Goal: Information Seeking & Learning: Check status

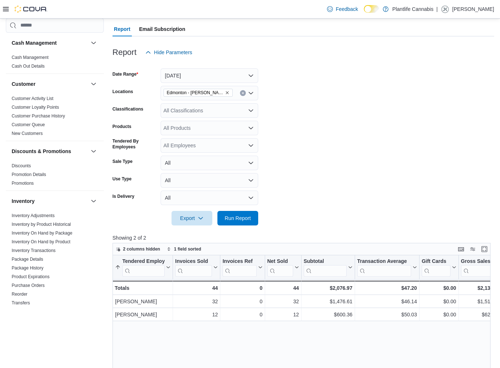
scroll to position [263, 0]
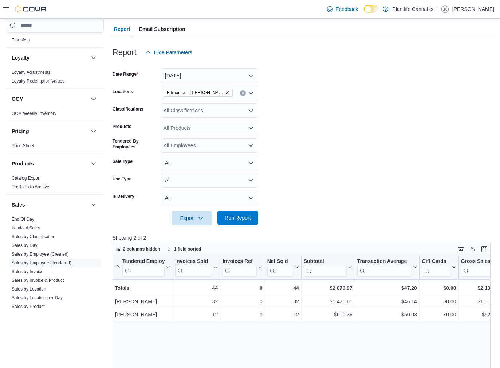
drag, startPoint x: 245, startPoint y: 222, endPoint x: 250, endPoint y: 220, distance: 5.5
click at [245, 222] on span "Run Report" at bounding box center [238, 218] width 32 height 15
click at [221, 111] on div "All Classifications" at bounding box center [209, 110] width 98 height 15
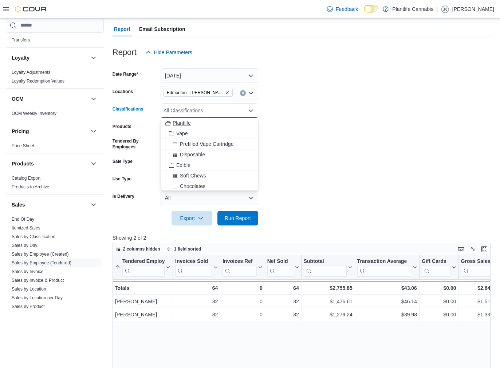
click at [221, 125] on div "Plantlife" at bounding box center [209, 122] width 89 height 7
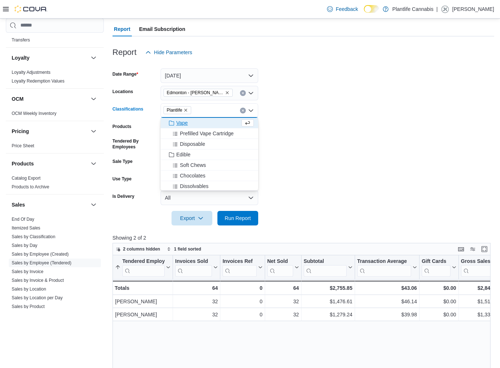
click at [244, 111] on icon "Clear input" at bounding box center [242, 110] width 3 height 3
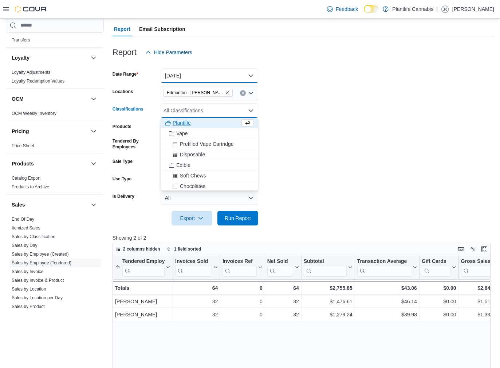
click at [227, 74] on button "[DATE]" at bounding box center [209, 75] width 98 height 15
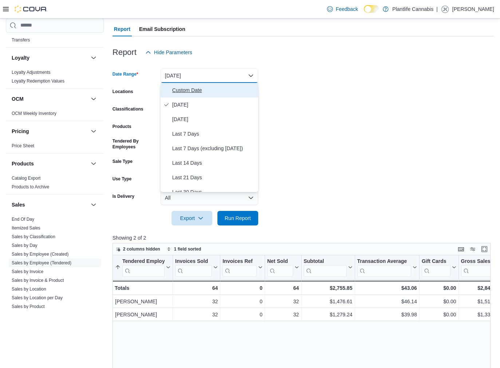
click at [219, 90] on span "Custom Date" at bounding box center [213, 90] width 83 height 9
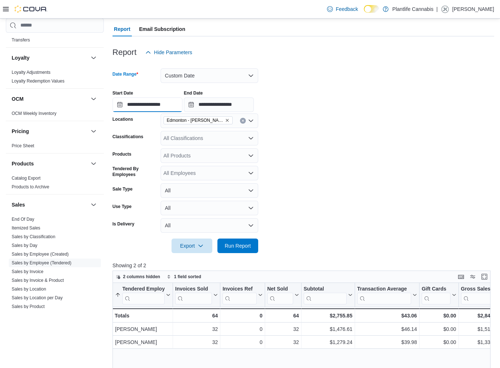
click at [174, 102] on input "**********" at bounding box center [147, 105] width 70 height 15
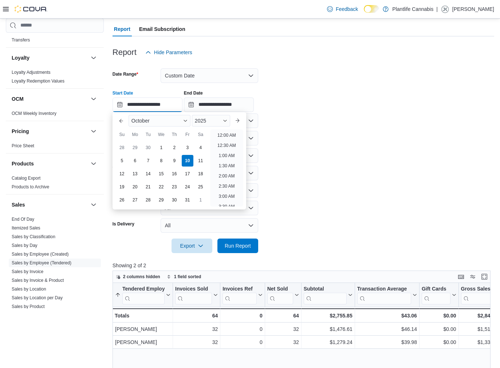
scroll to position [338, 0]
click at [229, 163] on li "6:00 PM" at bounding box center [226, 163] width 22 height 9
type input "**********"
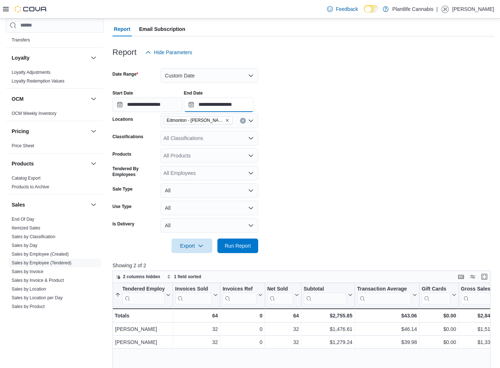
click at [229, 100] on input "**********" at bounding box center [219, 105] width 70 height 15
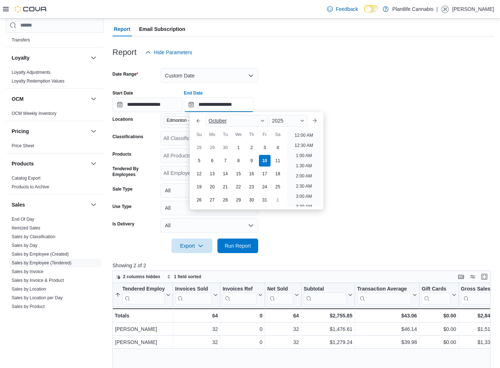
scroll to position [389, 0]
click at [299, 152] on li "8:00 PM" at bounding box center [304, 153] width 22 height 9
type input "**********"
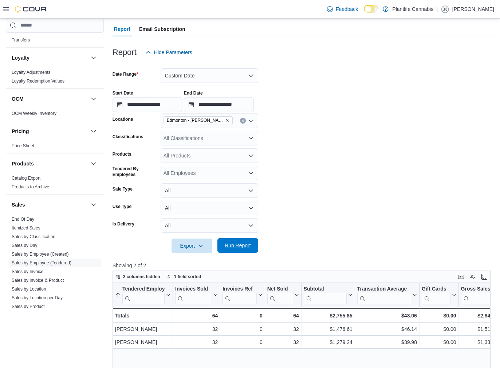
click at [250, 247] on span "Run Report" at bounding box center [238, 245] width 26 height 7
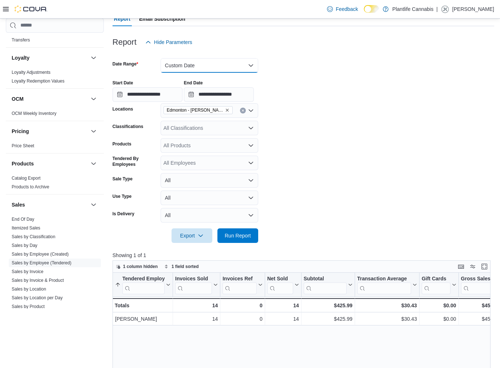
click at [186, 67] on button "Custom Date" at bounding box center [209, 65] width 98 height 15
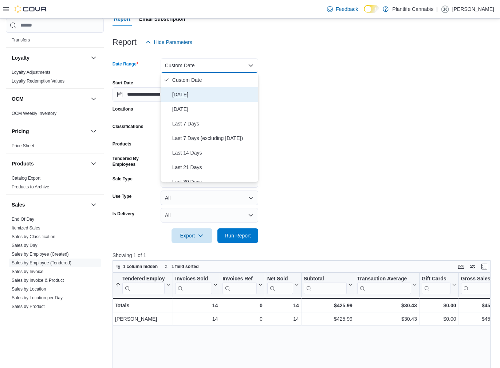
click at [188, 92] on span "[DATE]" at bounding box center [213, 94] width 83 height 9
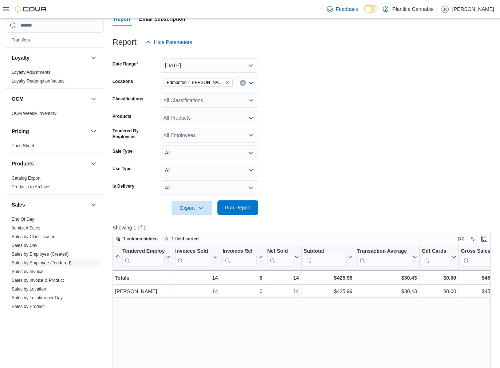
click at [241, 207] on span "Run Report" at bounding box center [238, 207] width 26 height 7
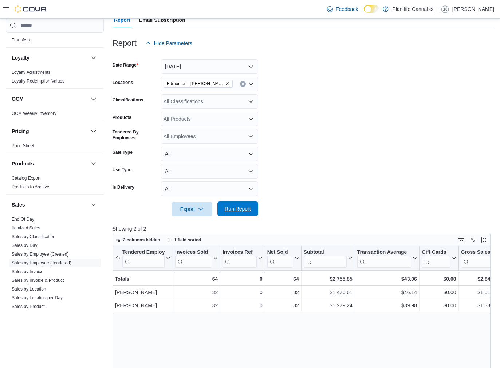
click at [259, 209] on form "Date Range [DATE] Locations [GEOGRAPHIC_DATA] - [GEOGRAPHIC_DATA][PERSON_NAME] …" at bounding box center [302, 134] width 381 height 166
click at [240, 211] on span "Run Report" at bounding box center [238, 209] width 26 height 7
click at [241, 210] on span "Run Report" at bounding box center [238, 209] width 26 height 7
click at [201, 70] on button "[DATE]" at bounding box center [209, 67] width 98 height 15
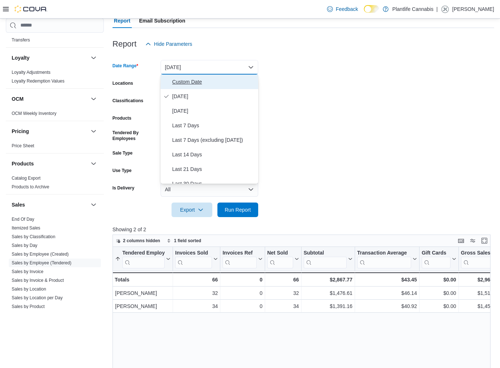
click at [196, 83] on span "Custom Date" at bounding box center [213, 82] width 83 height 9
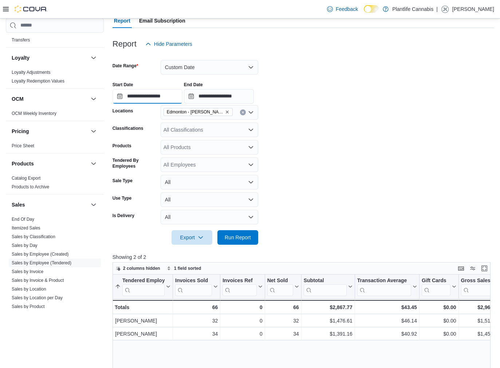
click at [160, 99] on input "**********" at bounding box center [147, 96] width 70 height 15
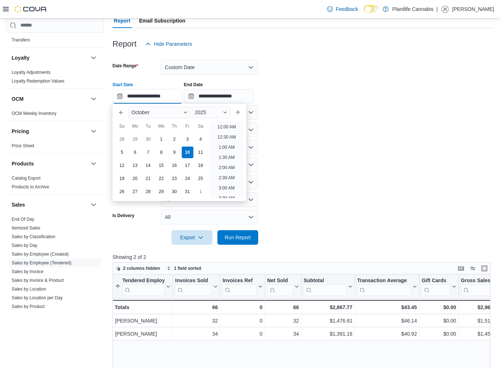
scroll to position [389, 0]
click at [223, 142] on li "8:00 PM" at bounding box center [226, 145] width 22 height 9
type input "**********"
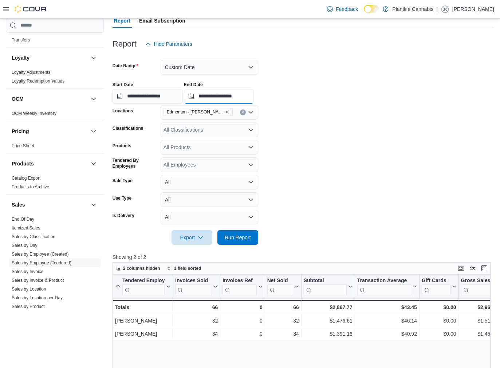
click at [239, 98] on input "**********" at bounding box center [219, 96] width 70 height 15
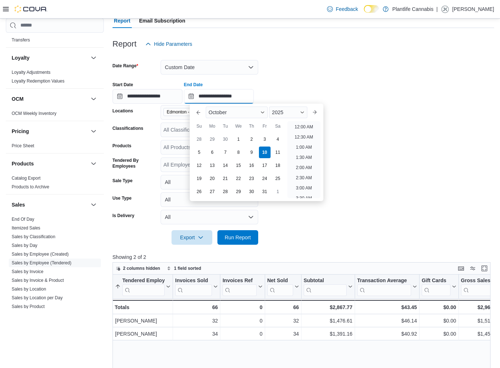
scroll to position [413, 0]
click at [295, 161] on li "10:00 PM" at bounding box center [303, 162] width 24 height 9
type input "**********"
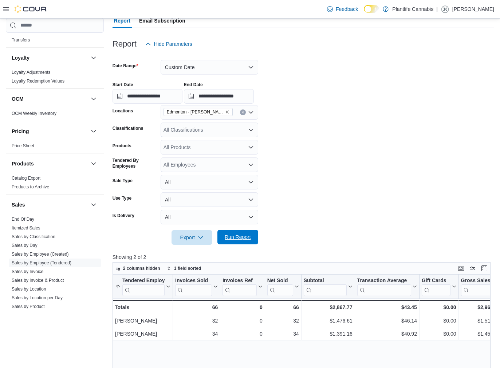
click at [252, 233] on span "Run Report" at bounding box center [238, 237] width 32 height 15
click at [185, 68] on button "Custom Date" at bounding box center [209, 67] width 98 height 15
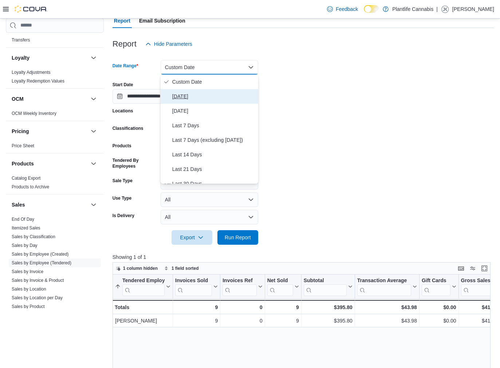
click at [190, 96] on span "[DATE]" at bounding box center [213, 96] width 83 height 9
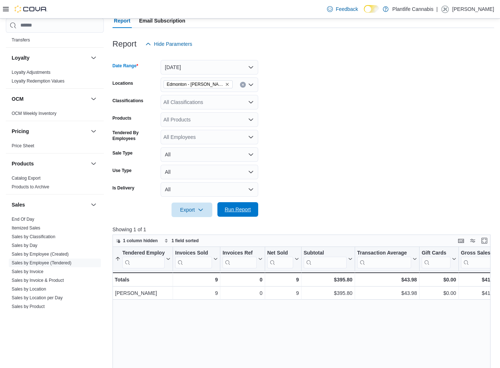
click at [242, 210] on span "Run Report" at bounding box center [238, 209] width 26 height 7
click at [194, 103] on div "All Classifications" at bounding box center [209, 102] width 98 height 15
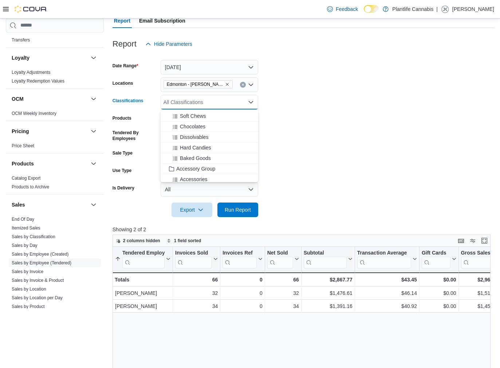
scroll to position [58, 0]
click at [224, 160] on div "Accessory Group" at bounding box center [209, 161] width 89 height 7
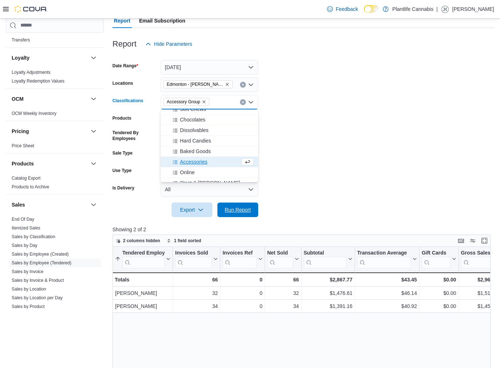
drag, startPoint x: 241, startPoint y: 209, endPoint x: 279, endPoint y: 217, distance: 38.8
click at [241, 208] on span "Run Report" at bounding box center [238, 209] width 26 height 7
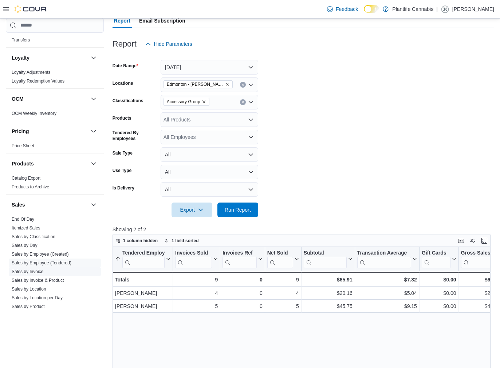
click at [29, 272] on link "Sales by Invoice" at bounding box center [28, 271] width 32 height 5
click at [29, 239] on link "Sales by Classification" at bounding box center [34, 236] width 44 height 5
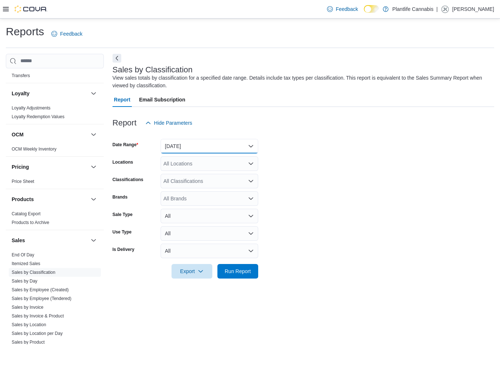
click at [178, 148] on button "[DATE]" at bounding box center [209, 146] width 98 height 15
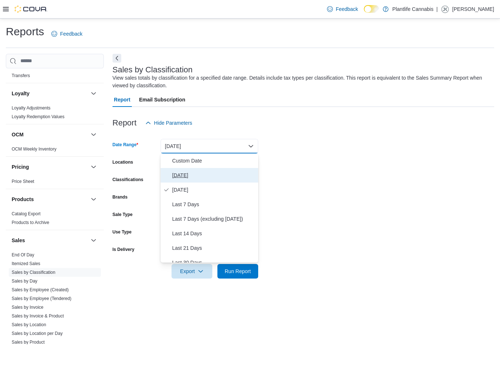
click at [184, 175] on span "[DATE]" at bounding box center [213, 175] width 83 height 9
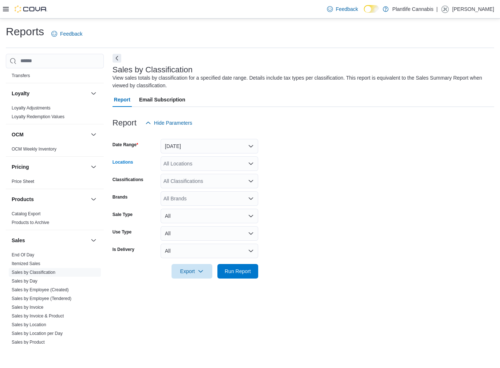
click at [187, 159] on div "All Locations" at bounding box center [209, 163] width 98 height 15
type input "*******"
click at [192, 175] on span "Edmonton - [PERSON_NAME]" at bounding box center [215, 175] width 70 height 7
click at [298, 184] on form "Date Range [DATE] Locations [GEOGRAPHIC_DATA] - [GEOGRAPHIC_DATA][PERSON_NAME] …" at bounding box center [302, 204] width 381 height 148
click at [37, 310] on link "Sales by Invoice" at bounding box center [28, 307] width 32 height 5
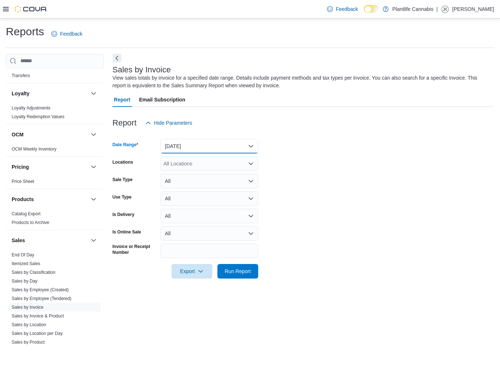
click at [189, 148] on button "[DATE]" at bounding box center [209, 146] width 98 height 15
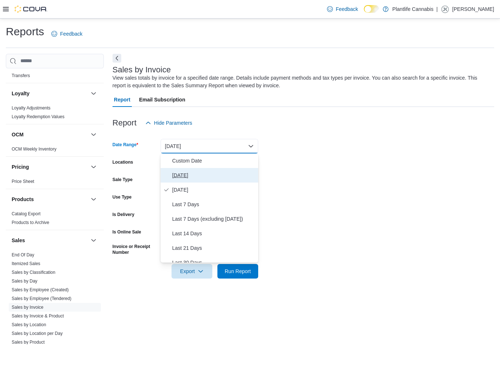
click at [190, 170] on button "[DATE]" at bounding box center [209, 175] width 98 height 15
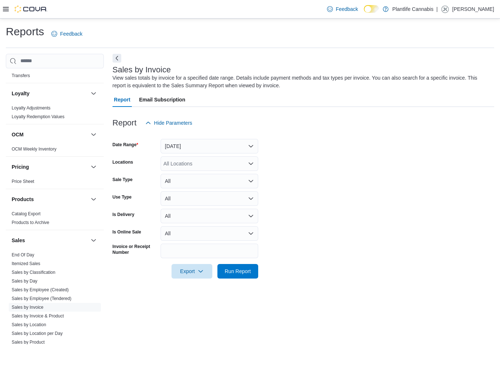
click at [188, 159] on div "All Locations" at bounding box center [209, 163] width 98 height 15
type input "*******"
drag, startPoint x: 191, startPoint y: 178, endPoint x: 309, endPoint y: 184, distance: 118.5
click at [191, 178] on span "Edmonton - [PERSON_NAME]" at bounding box center [215, 175] width 70 height 7
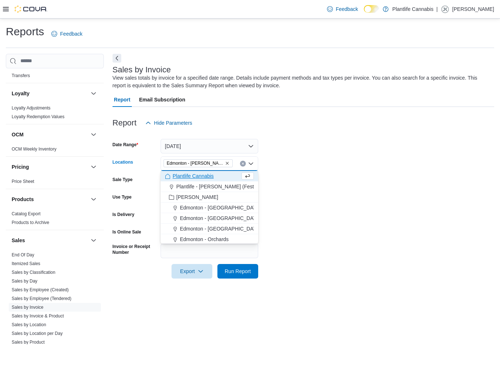
drag, startPoint x: 339, startPoint y: 183, endPoint x: 250, endPoint y: 294, distance: 142.7
click at [339, 183] on form "Date Range [DATE] Locations [GEOGRAPHIC_DATA] - [GEOGRAPHIC_DATA][PERSON_NAME][…" at bounding box center [302, 204] width 381 height 148
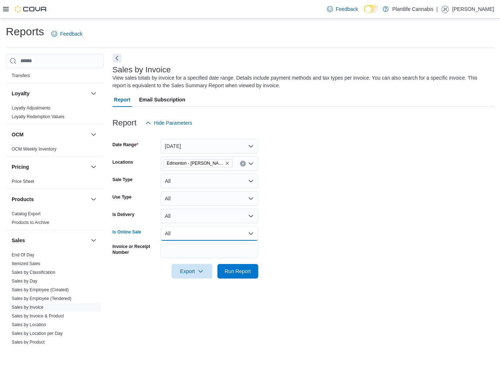
click at [209, 237] on button "All" at bounding box center [209, 233] width 98 height 15
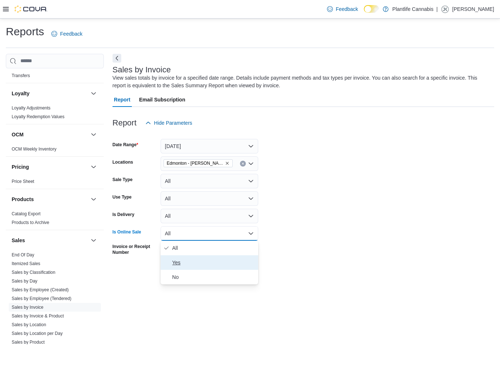
click at [205, 263] on span "Yes" at bounding box center [213, 262] width 83 height 9
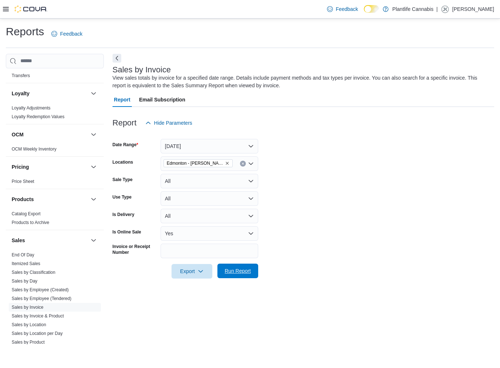
click at [236, 275] on span "Run Report" at bounding box center [238, 271] width 32 height 15
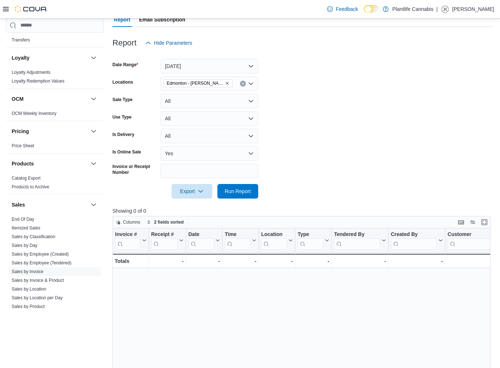
scroll to position [80, 0]
click at [201, 157] on button "Yes" at bounding box center [209, 153] width 98 height 15
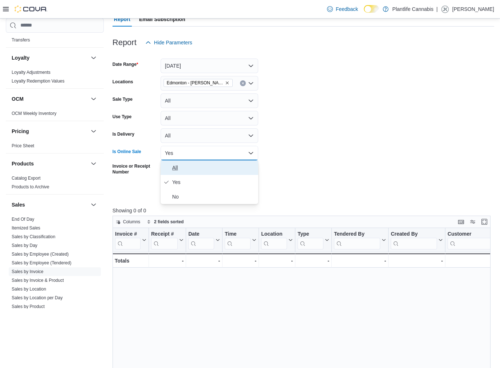
click at [198, 166] on span "All" at bounding box center [213, 167] width 83 height 9
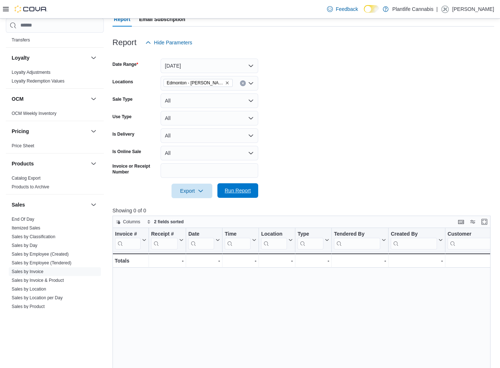
click at [238, 197] on span "Run Report" at bounding box center [238, 190] width 32 height 15
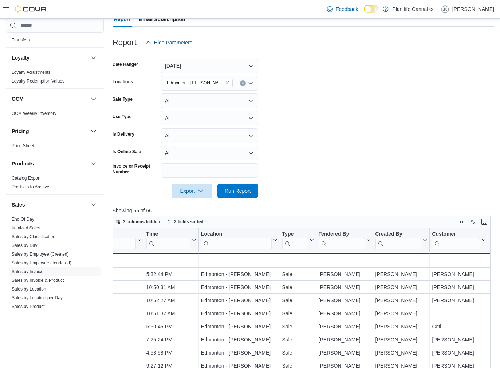
scroll to position [0, 136]
click at [348, 242] on input "search" at bounding box center [341, 244] width 46 height 12
type input "*******"
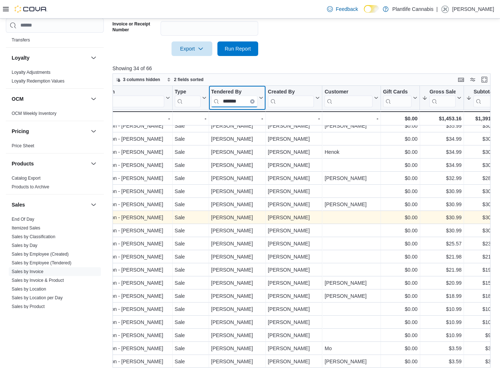
scroll to position [228, 0]
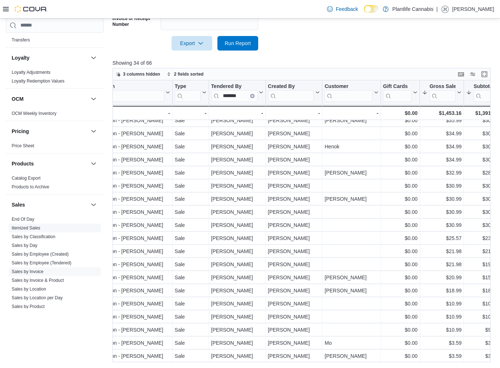
click at [40, 226] on link "Itemized Sales" at bounding box center [26, 228] width 29 height 5
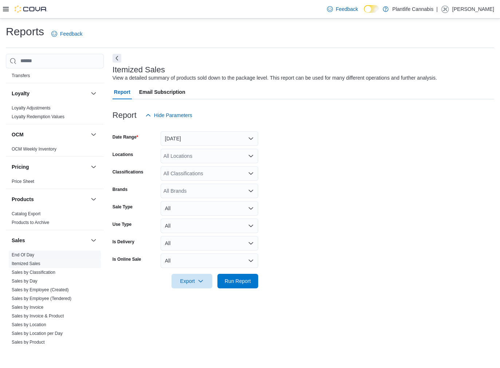
click at [24, 254] on link "End Of Day" at bounding box center [23, 255] width 23 height 5
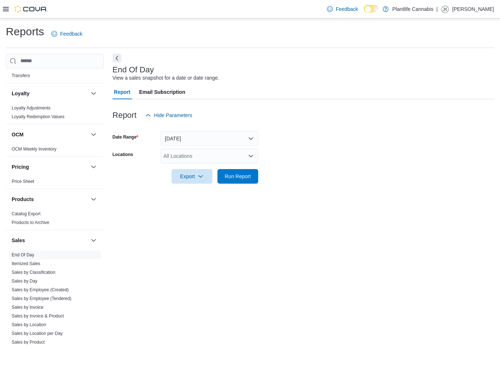
click at [177, 162] on div "All Locations" at bounding box center [209, 156] width 98 height 15
type input "*******"
click at [180, 166] on span "Edmonton - [PERSON_NAME]" at bounding box center [215, 168] width 70 height 7
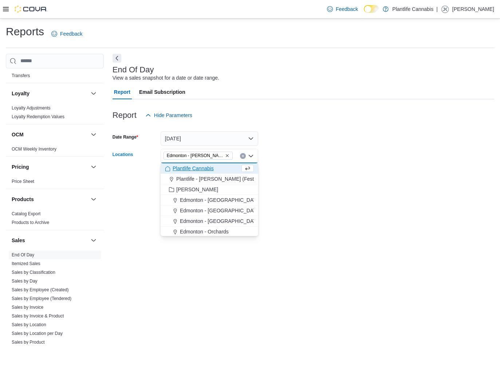
click at [325, 167] on div at bounding box center [302, 166] width 381 height 6
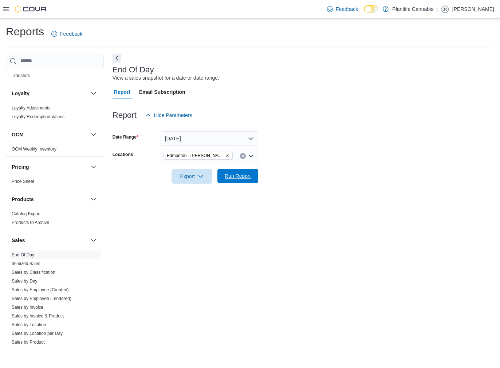
click at [247, 176] on span "Run Report" at bounding box center [238, 175] width 26 height 7
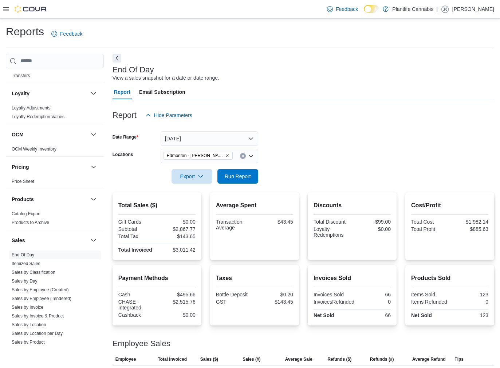
click at [312, 80] on div "End Of Day View a sales snapshot for a date or date range." at bounding box center [301, 74] width 378 height 16
